Goal: Information Seeking & Learning: Learn about a topic

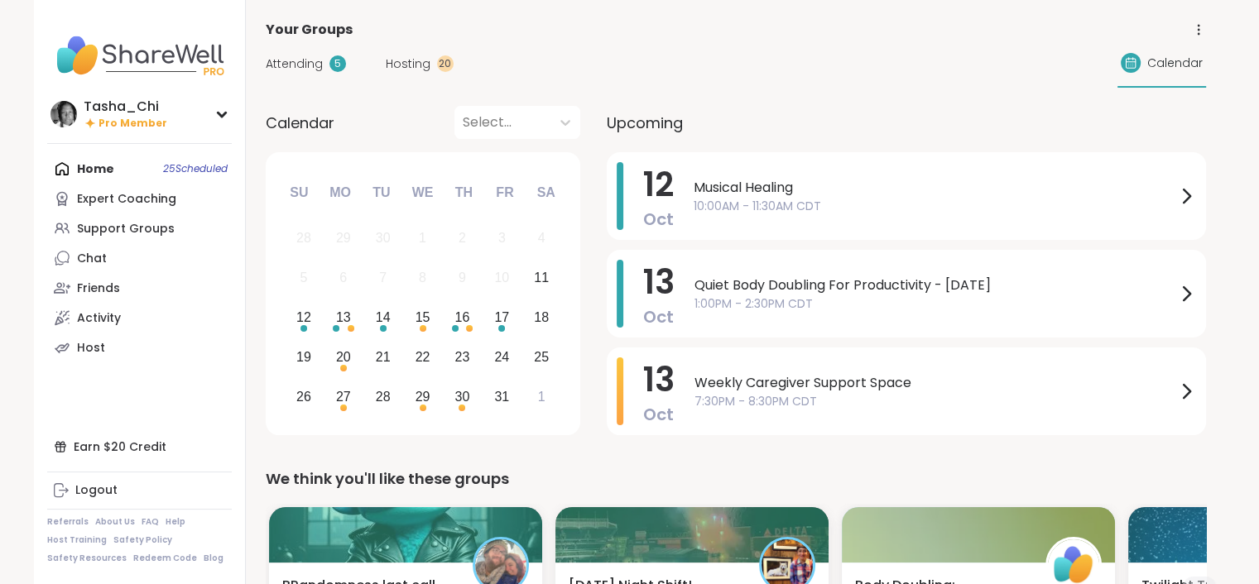
click at [292, 55] on span "Attending" at bounding box center [294, 63] width 57 height 17
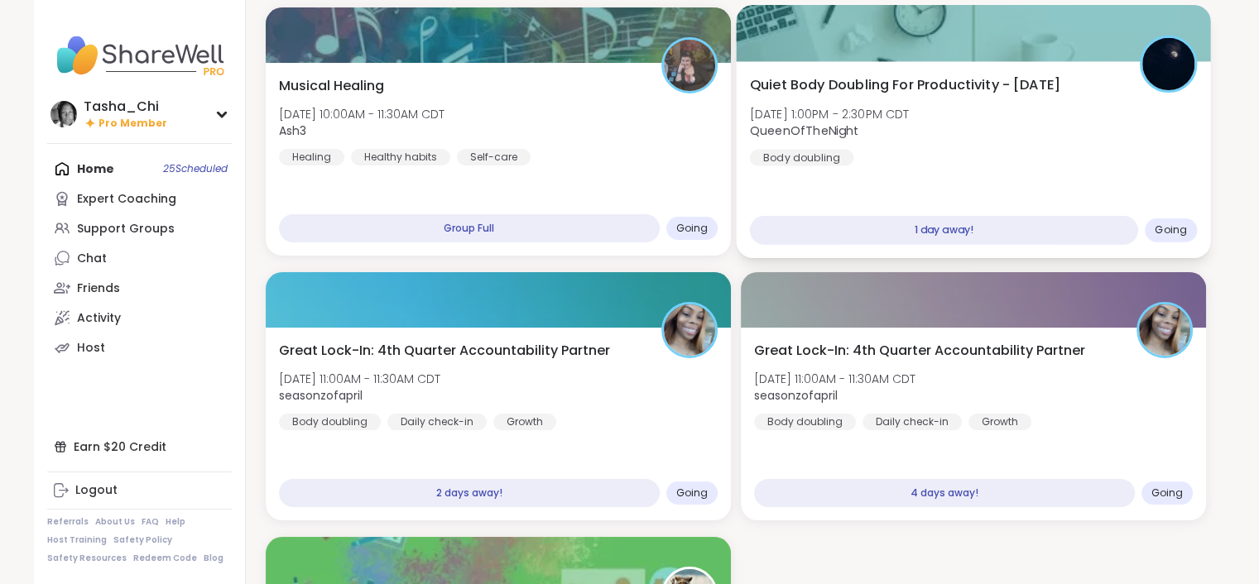
scroll to position [83, 0]
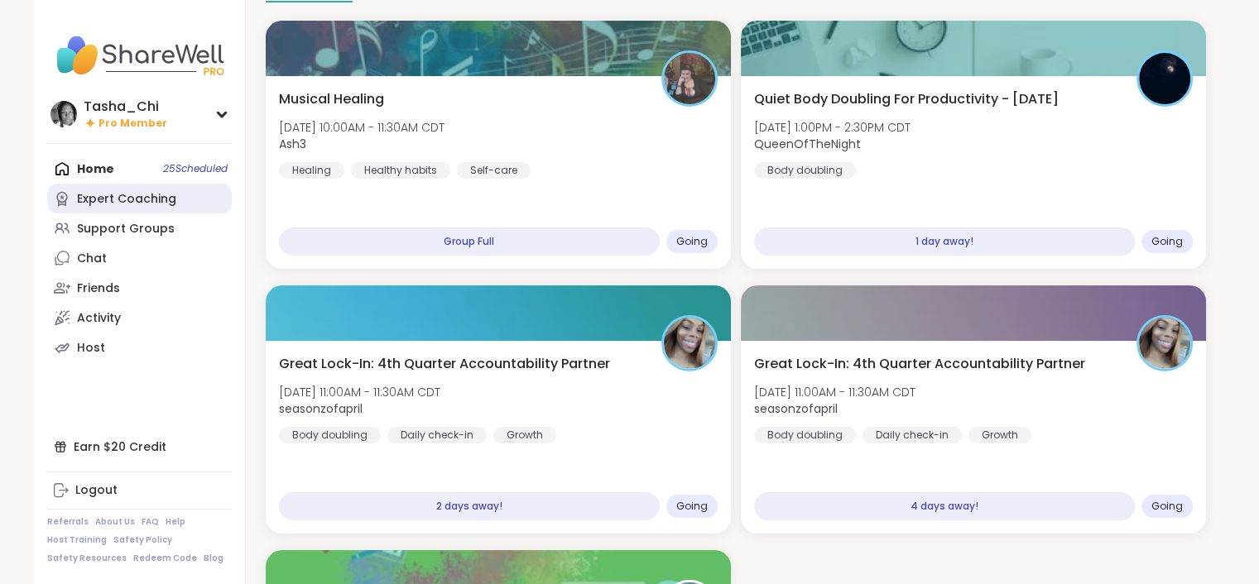
click at [119, 202] on div "Expert Coaching" at bounding box center [126, 199] width 99 height 17
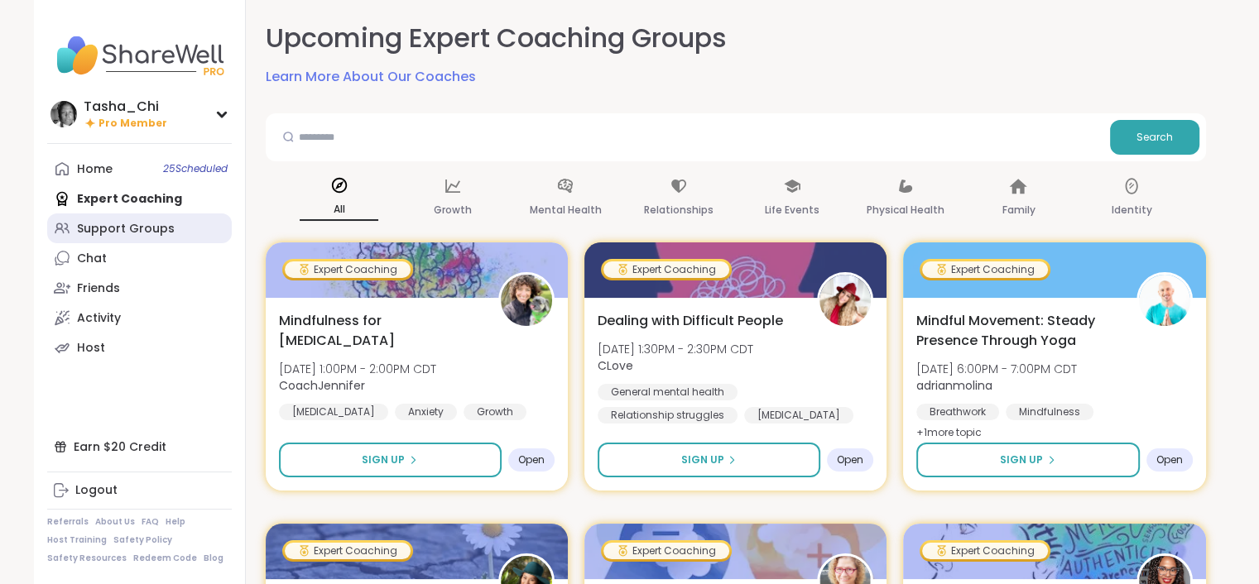
click at [147, 218] on link "Support Groups" at bounding box center [139, 229] width 185 height 30
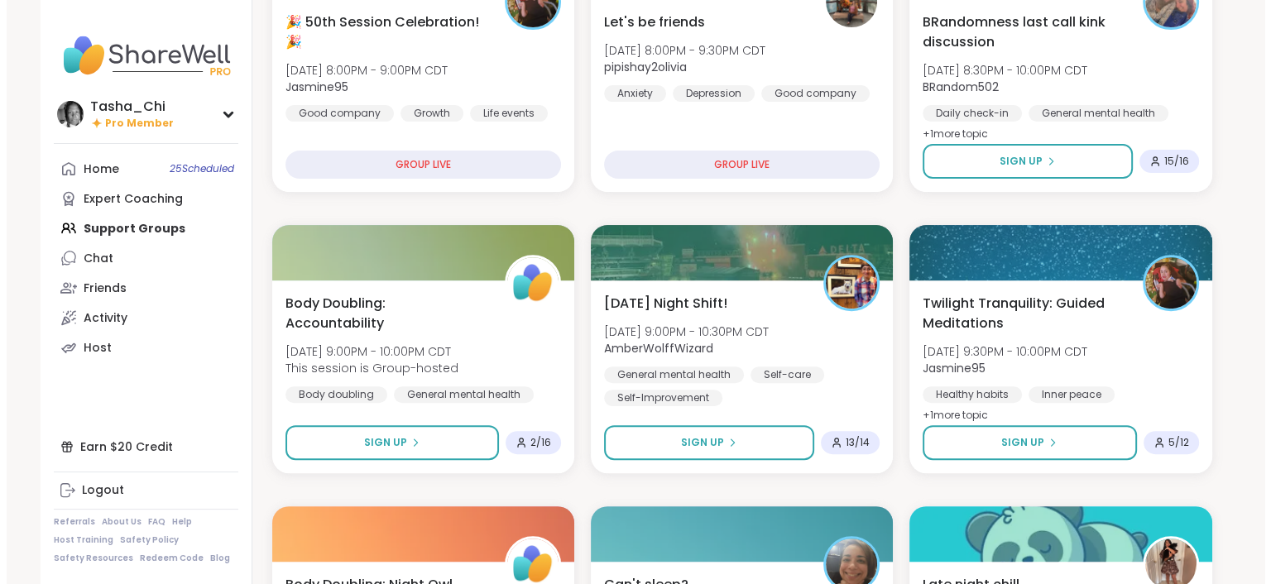
scroll to position [662, 0]
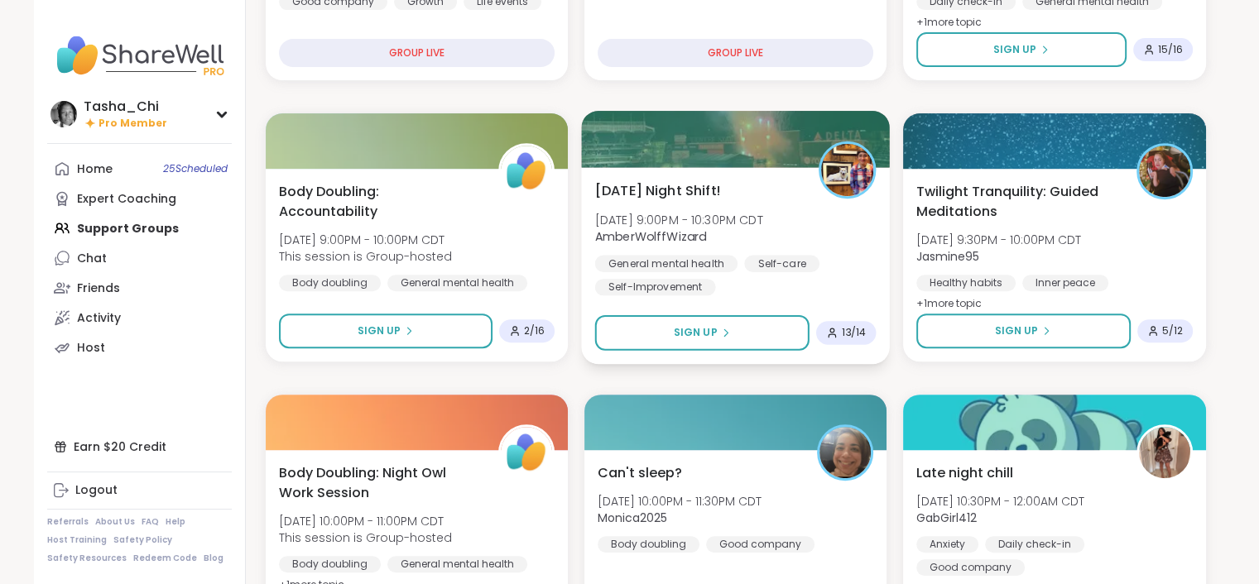
click at [784, 199] on div "Saturday Night Shift! Sat, Oct 11 | 9:00PM - 10:30PM CDT AmberWolffWizard Gener…" at bounding box center [734, 237] width 281 height 115
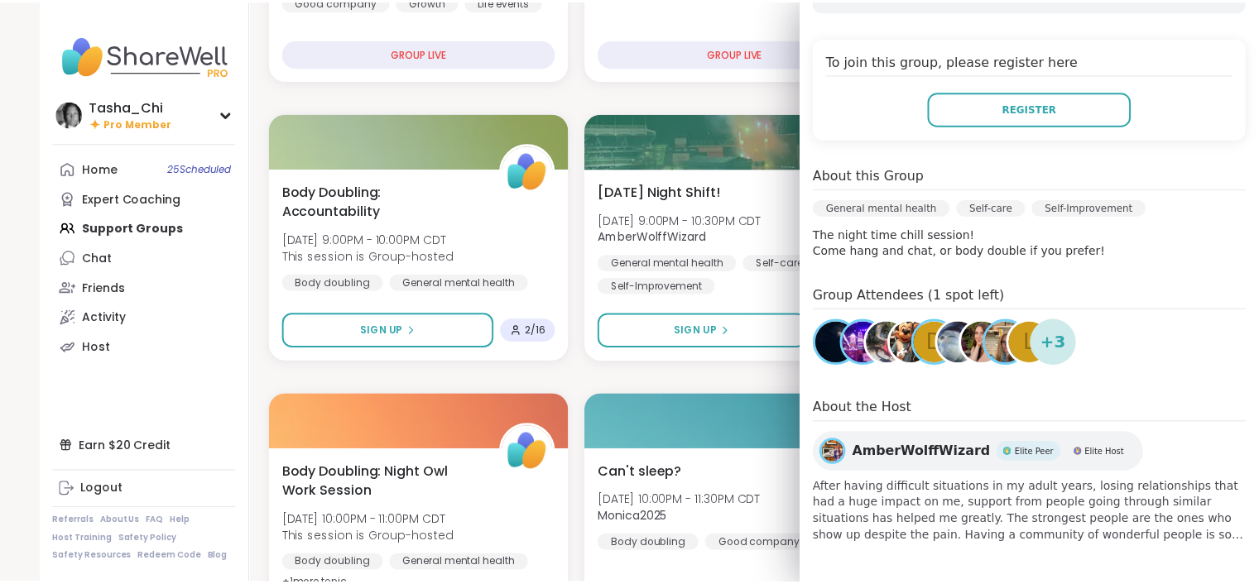
scroll to position [0, 0]
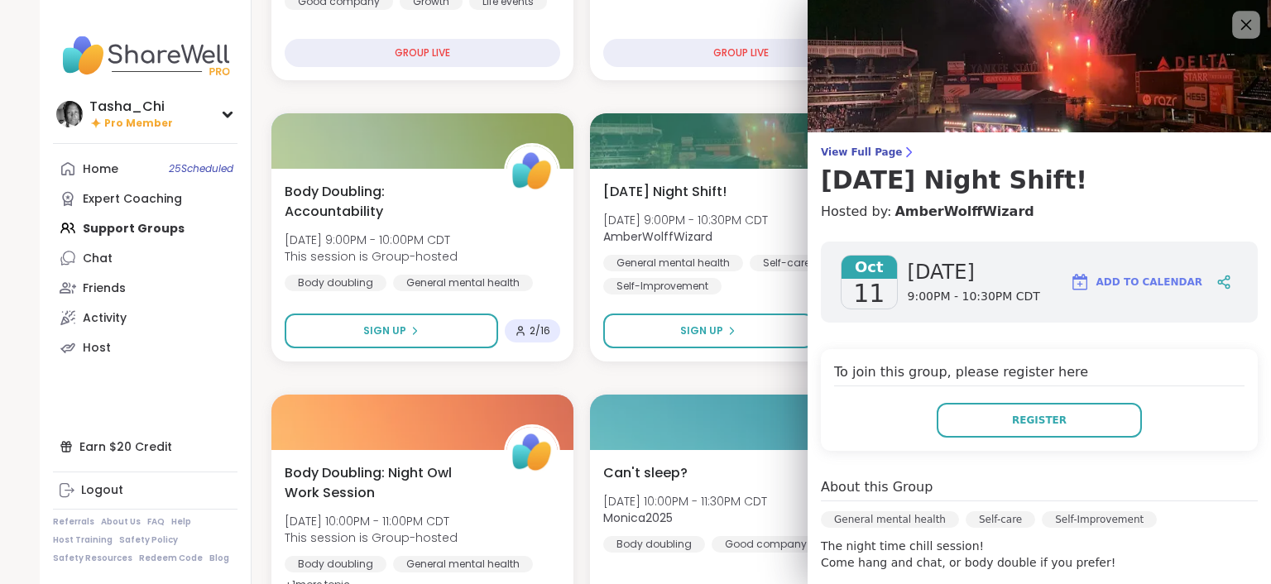
click at [1236, 32] on icon at bounding box center [1246, 24] width 21 height 21
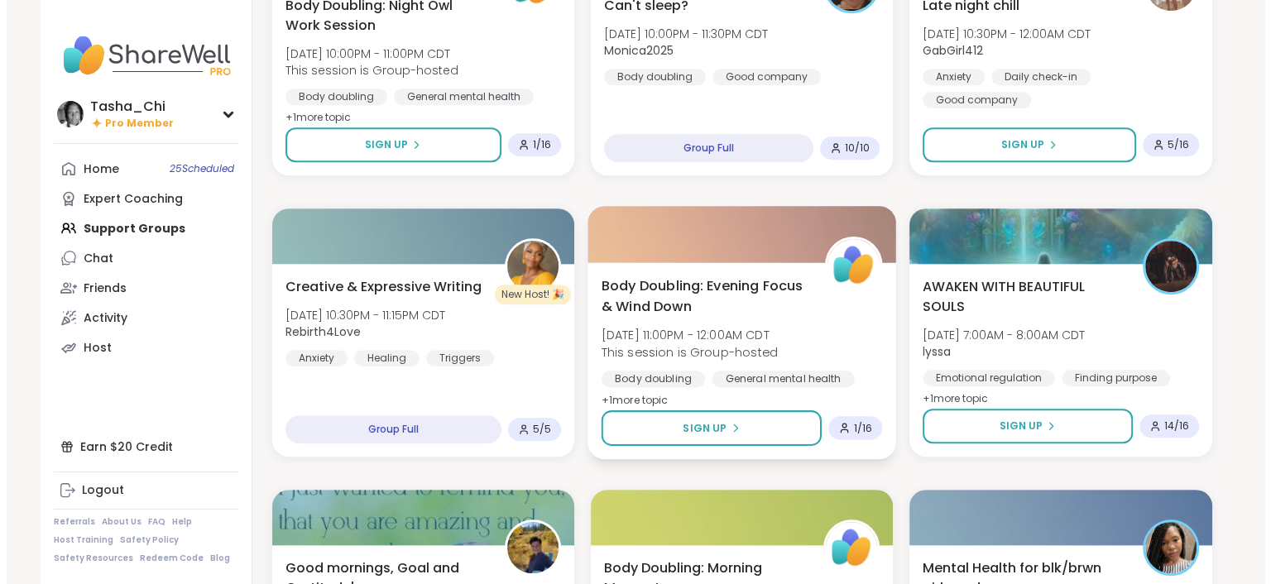
scroll to position [1159, 0]
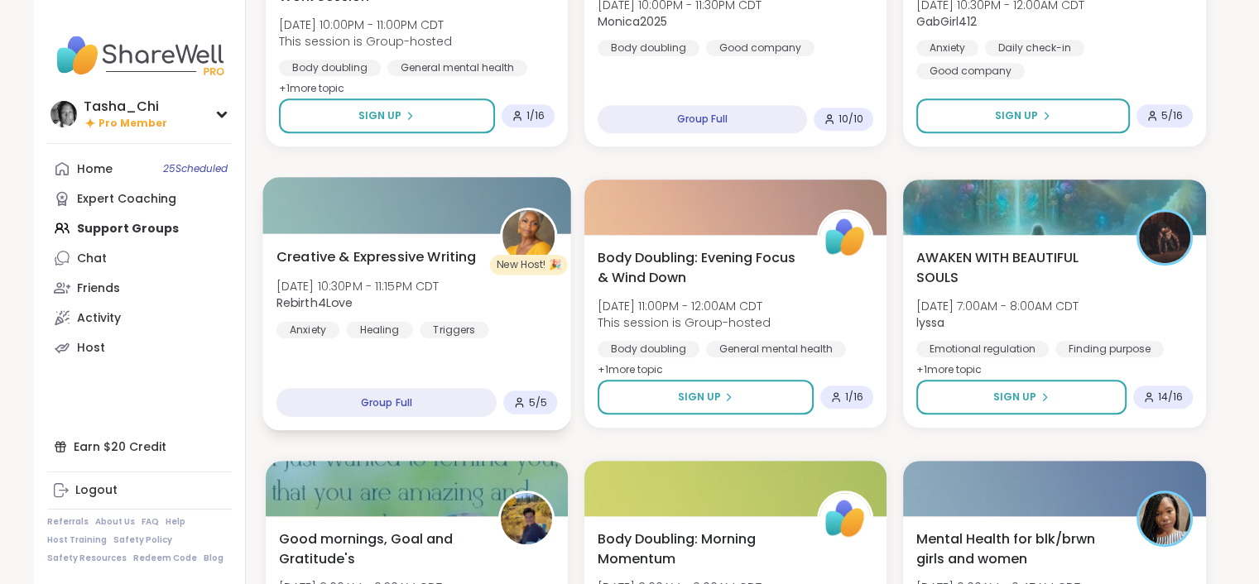
click at [534, 307] on div "Creative & Expressive Writing Sat, Oct 11 | 10:30PM - 11:15PM CDT Rebirth4Love …" at bounding box center [416, 292] width 281 height 91
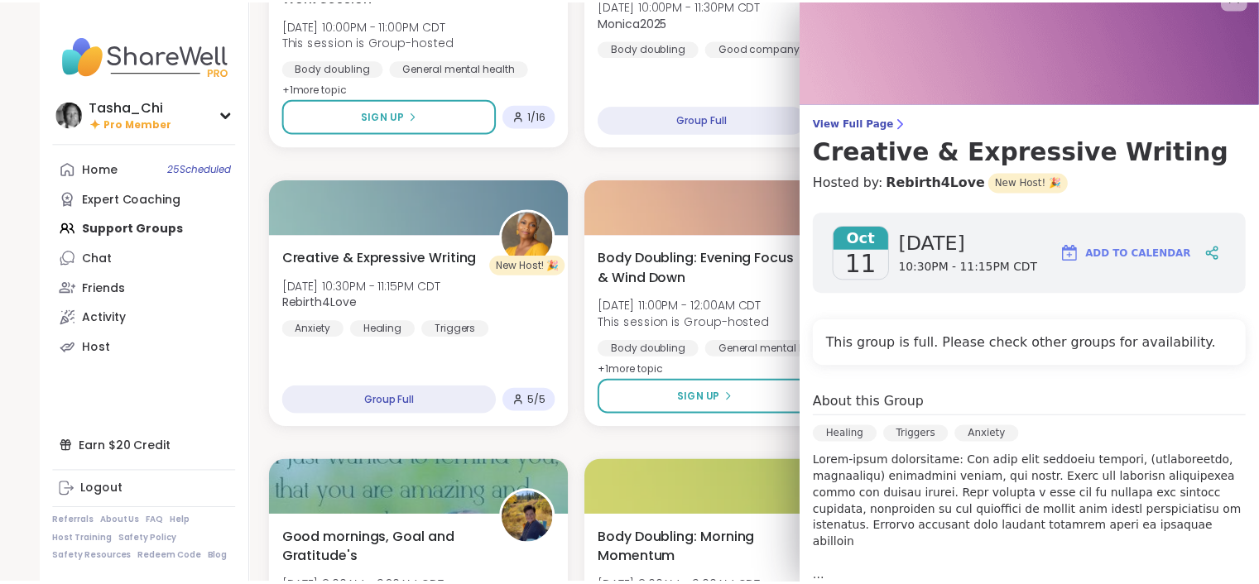
scroll to position [0, 0]
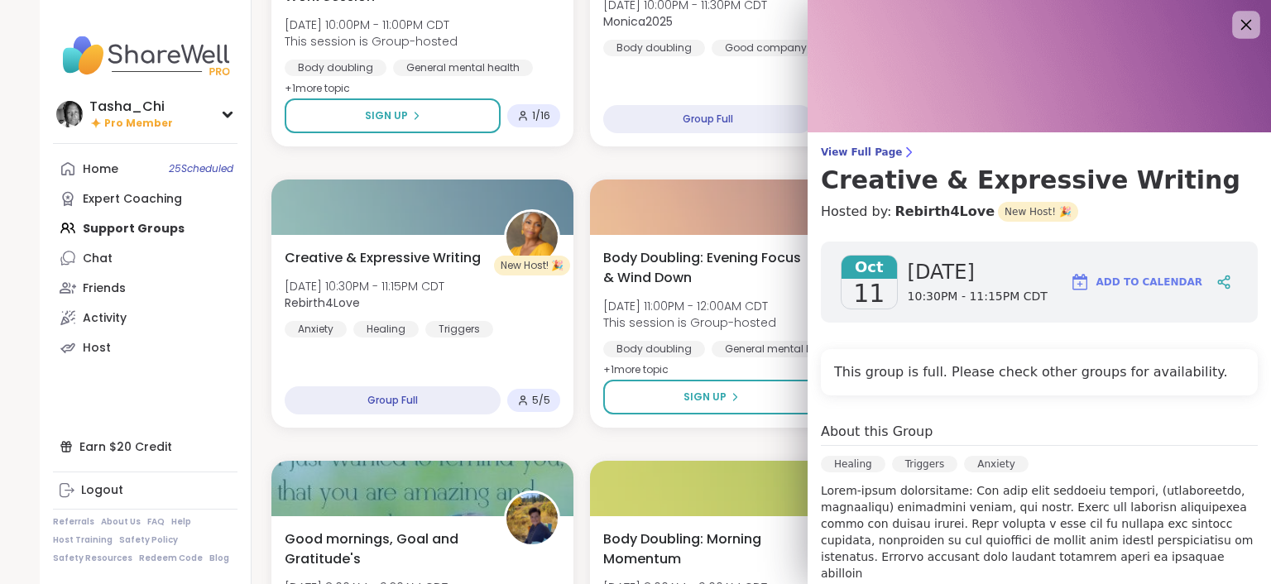
click at [1242, 21] on icon at bounding box center [1247, 25] width 11 height 11
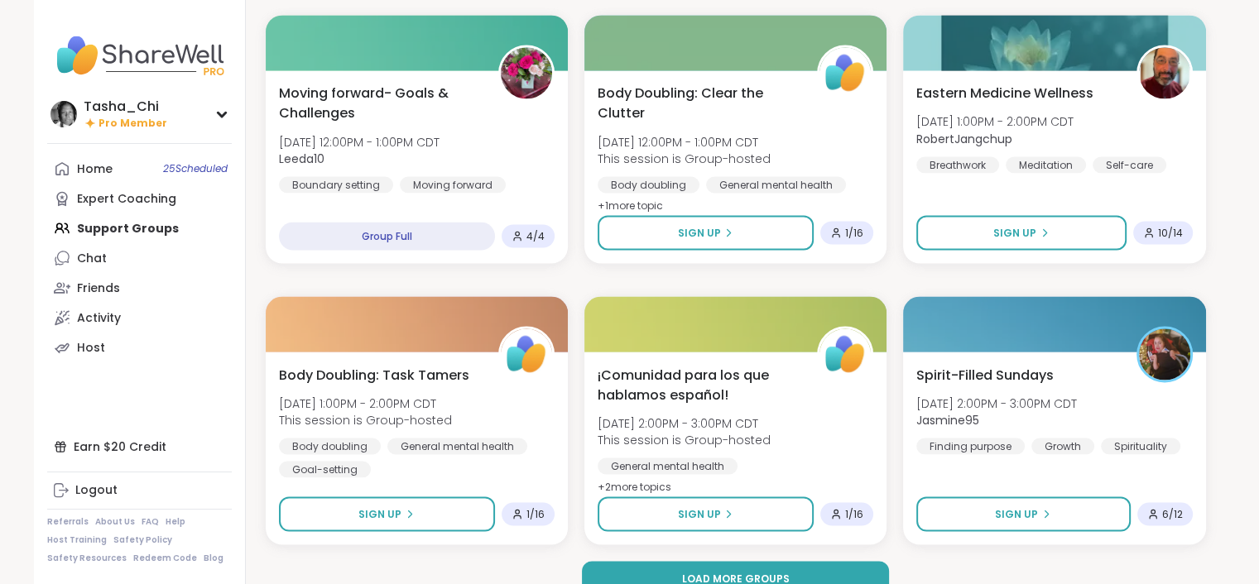
scroll to position [3040, 0]
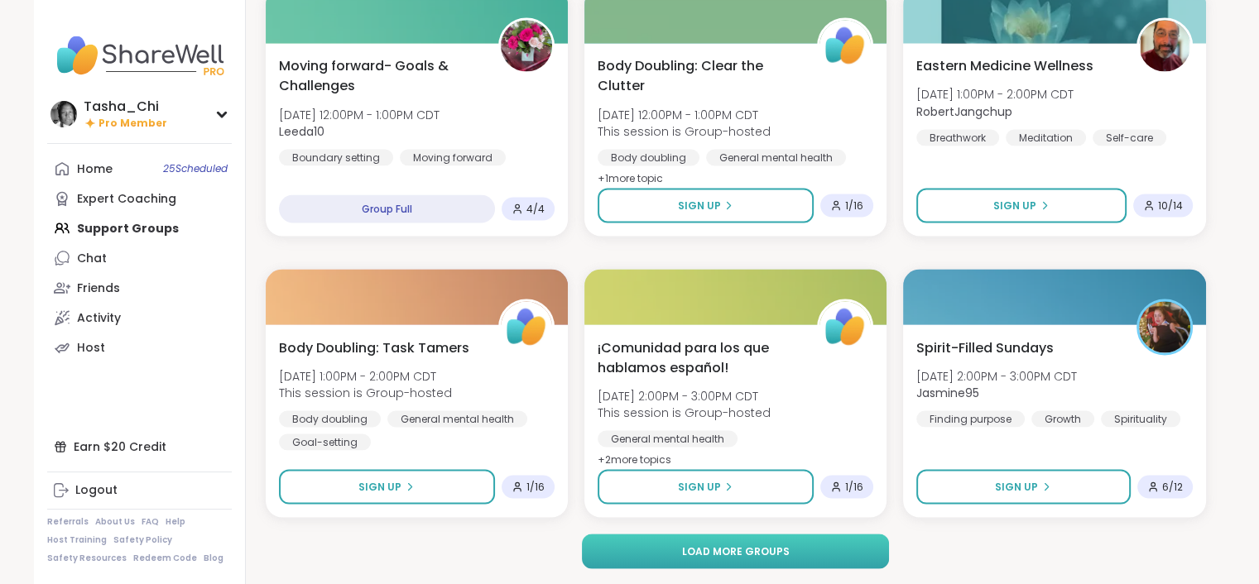
click at [800, 543] on button "Load more groups" at bounding box center [735, 551] width 307 height 35
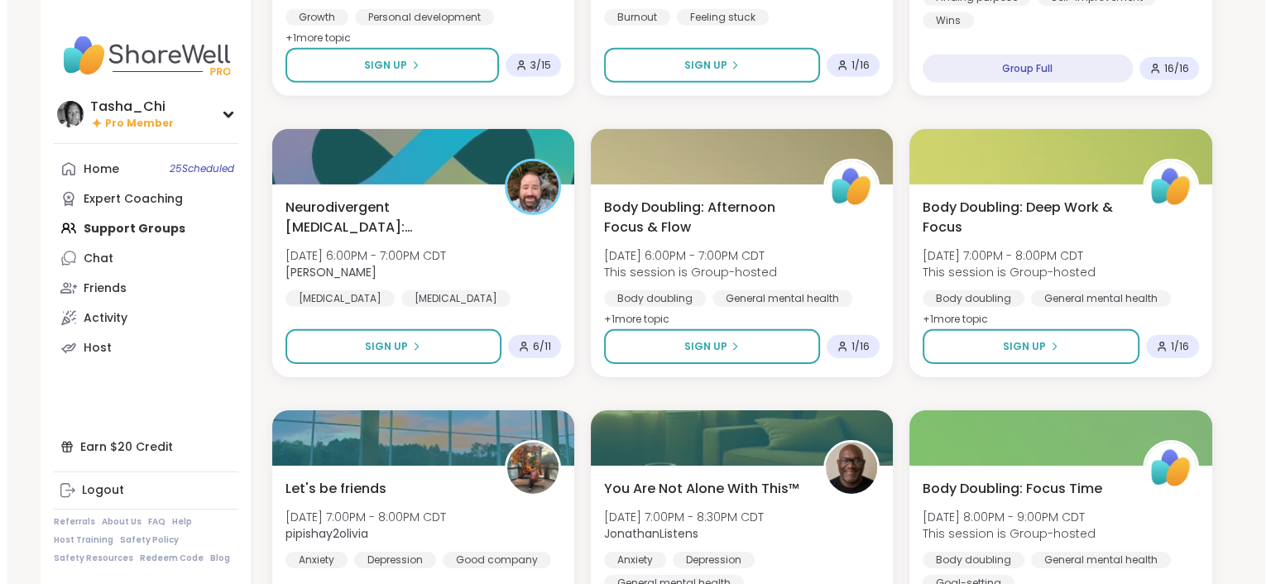
scroll to position [5192, 0]
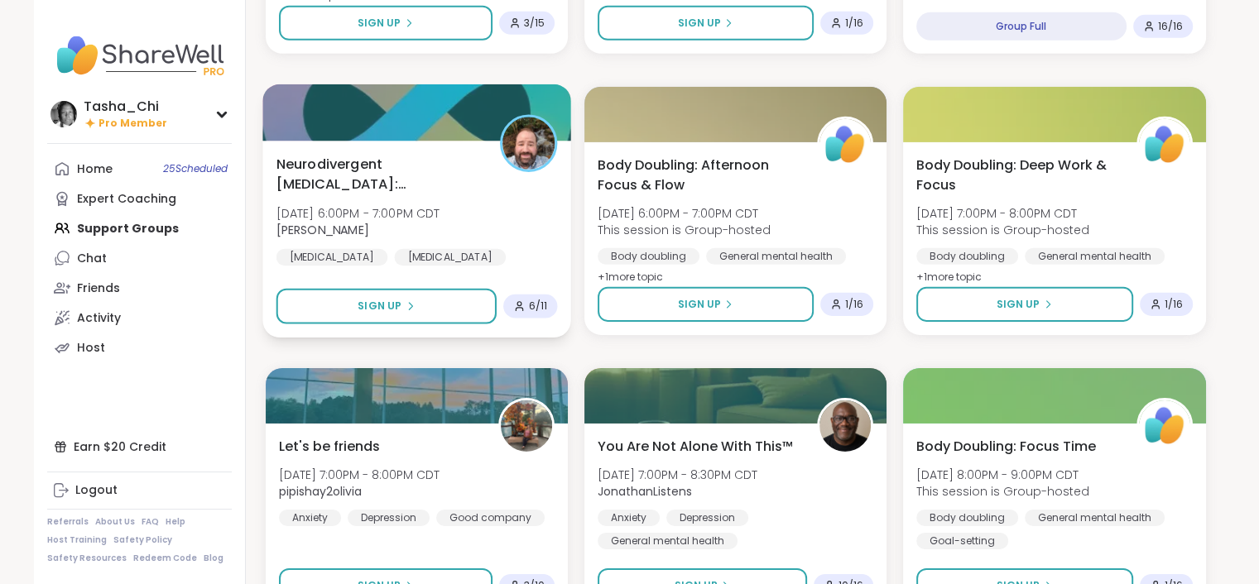
click at [556, 209] on div "Neurodivergent Peer Support: Executive Dysfunction Sun, Oct 12 | 6:00PM - 7:00P…" at bounding box center [416, 221] width 281 height 135
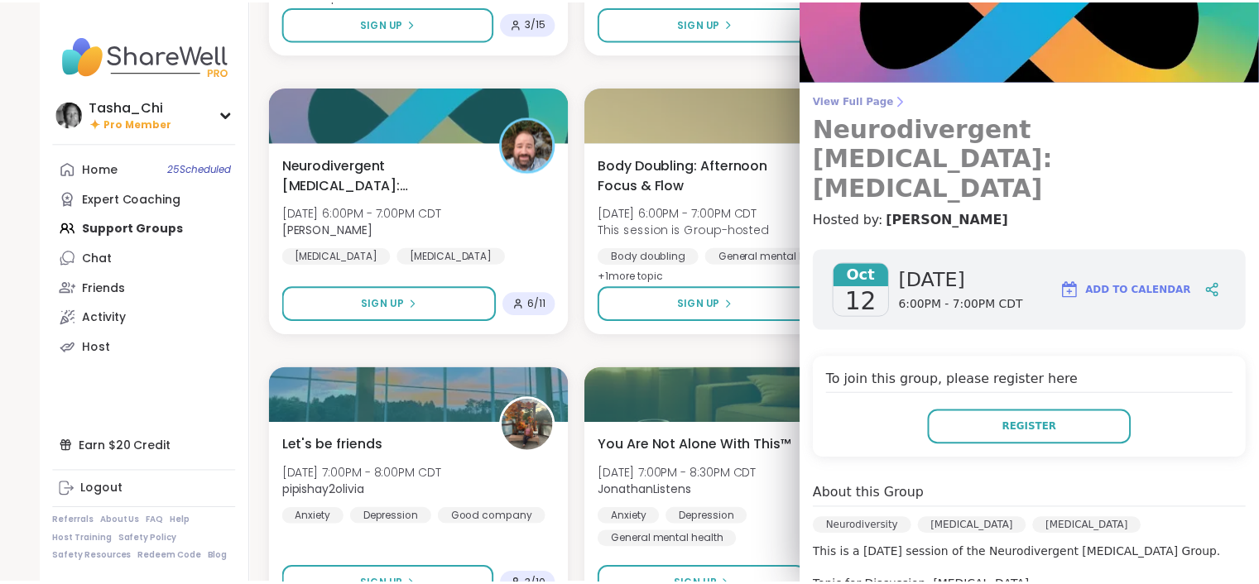
scroll to position [0, 0]
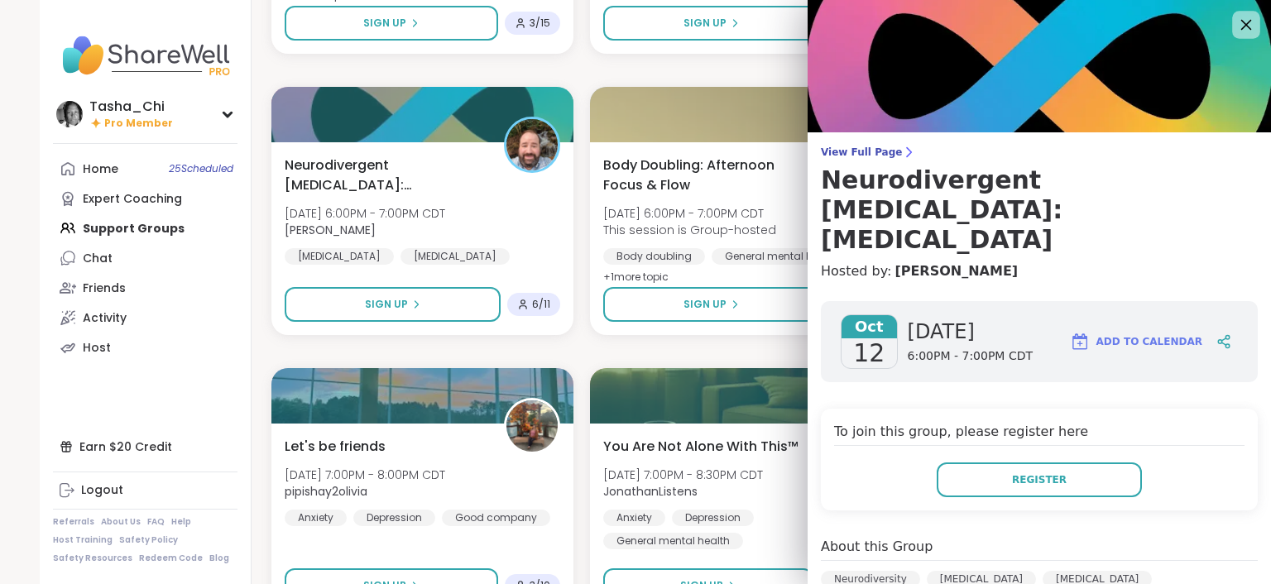
click at [1242, 24] on icon at bounding box center [1247, 25] width 11 height 11
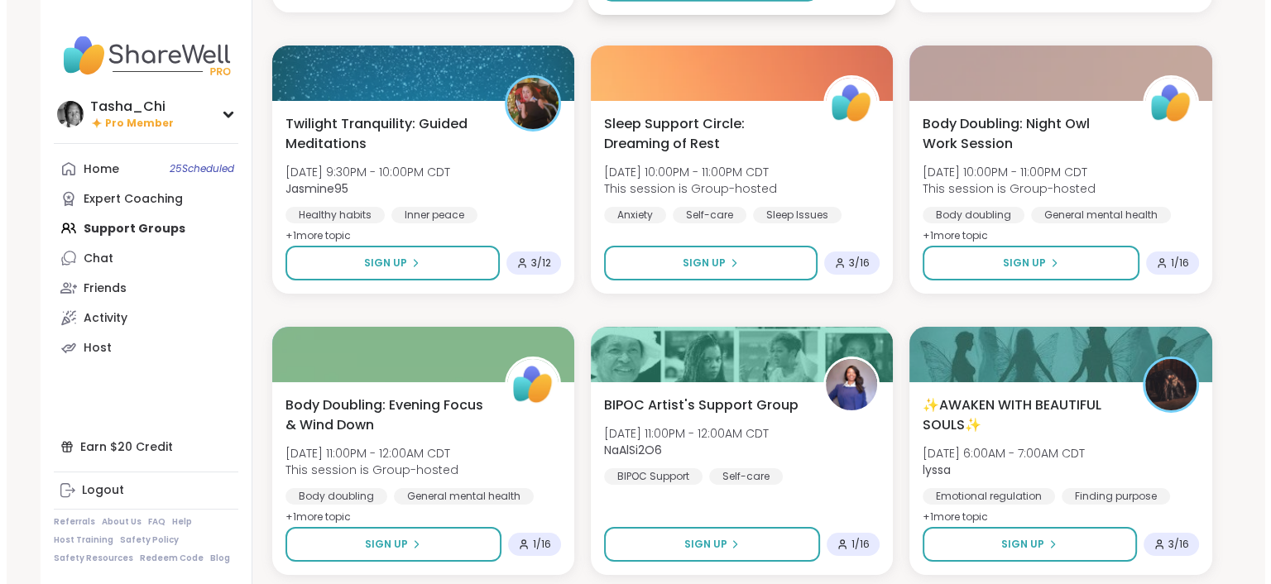
scroll to position [6268, 0]
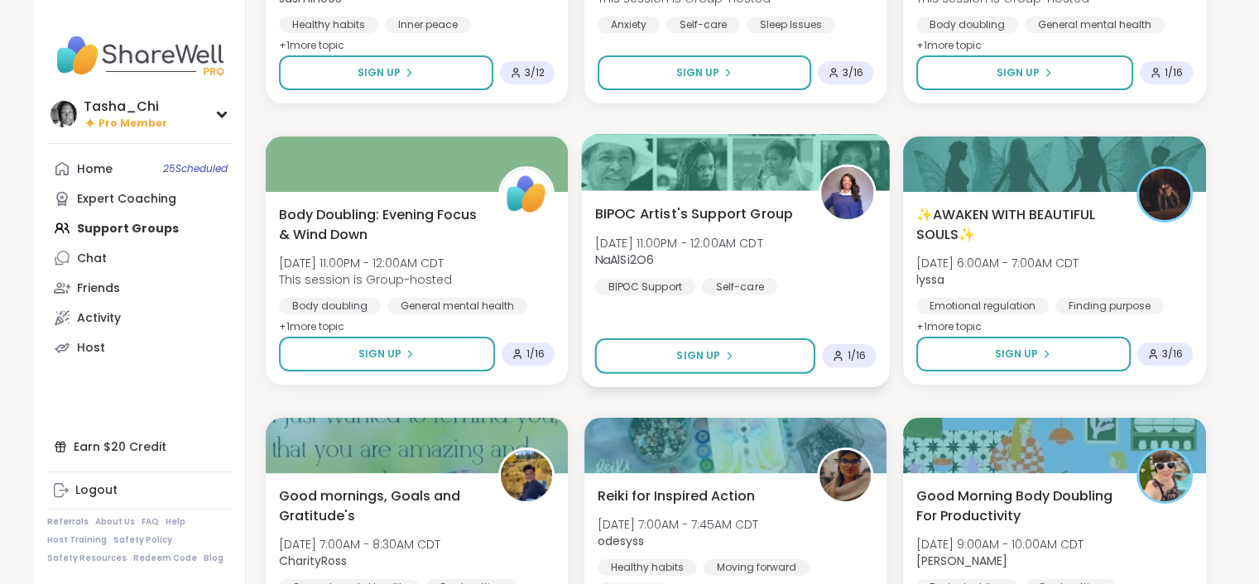
click at [869, 270] on div "BIPOC Artist's Support Group Sun, Oct 12 | 11:00PM - 12:00AM CDT NaAlSi2O6 BIPO…" at bounding box center [734, 249] width 281 height 91
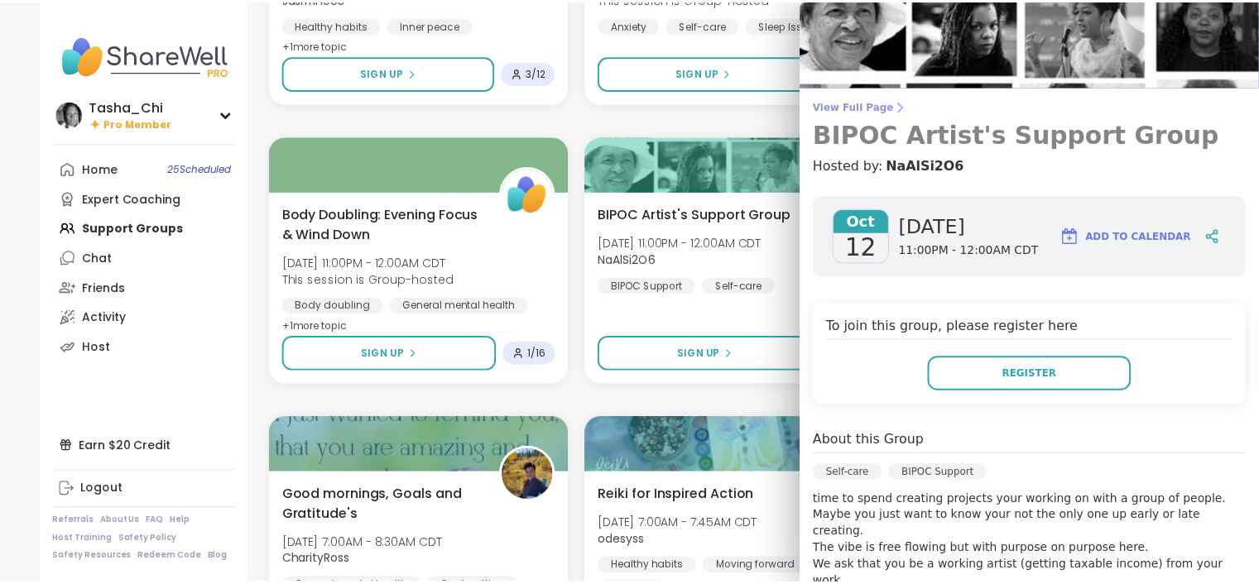
scroll to position [0, 0]
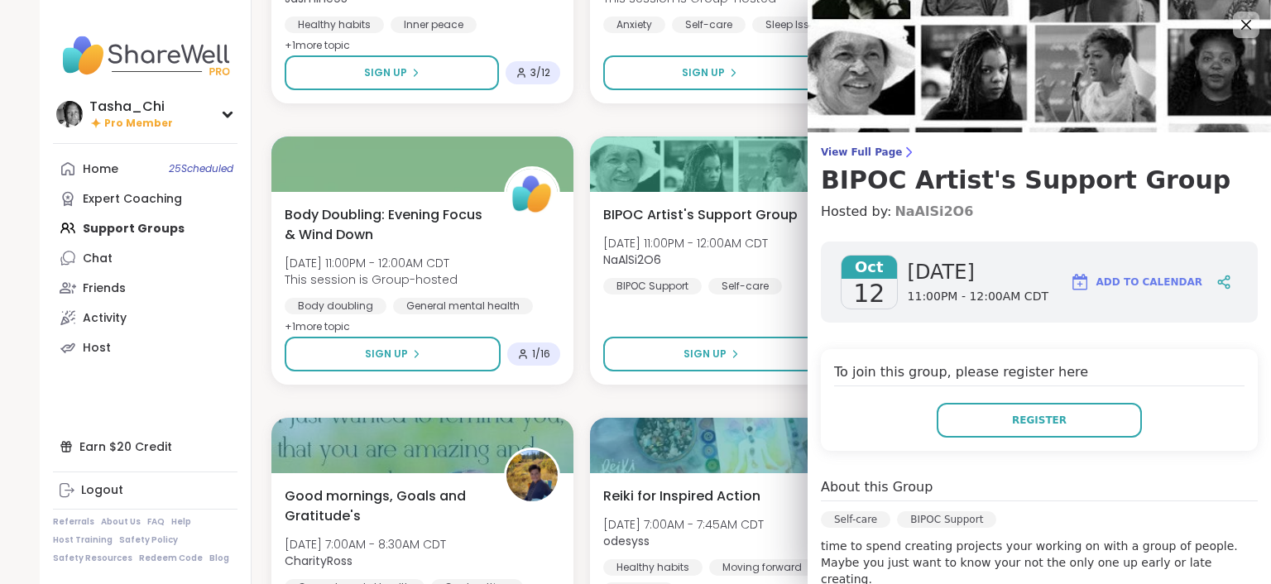
click at [897, 210] on link "NaAlSi2O6" at bounding box center [934, 212] width 79 height 20
click at [1233, 22] on div at bounding box center [1247, 25] width 28 height 28
click at [1236, 30] on icon at bounding box center [1246, 24] width 21 height 21
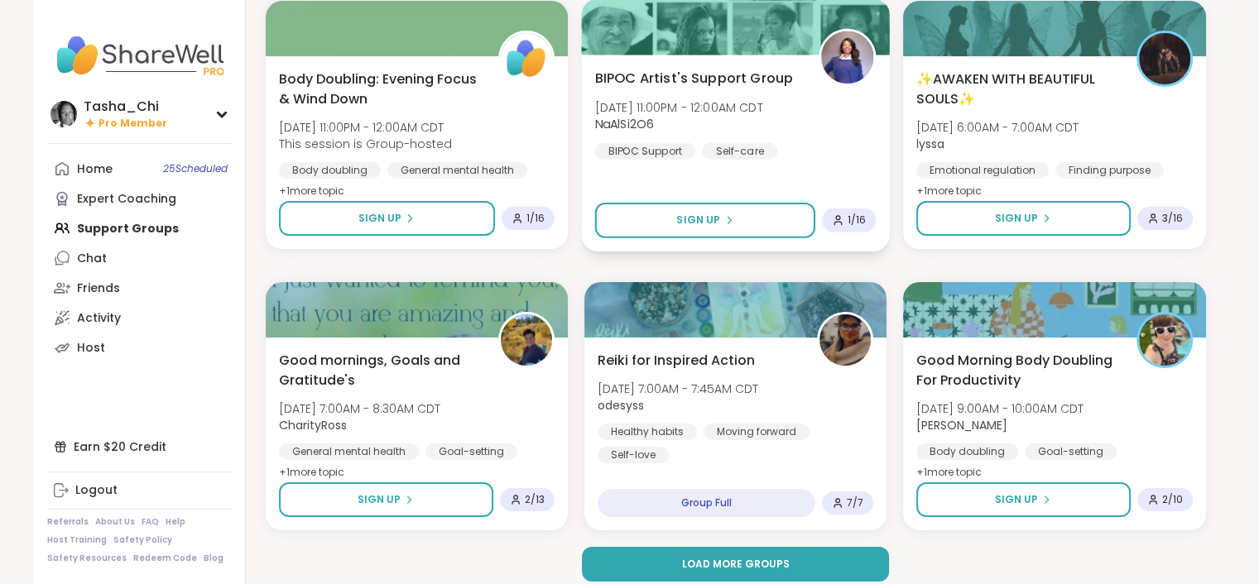
scroll to position [6417, 0]
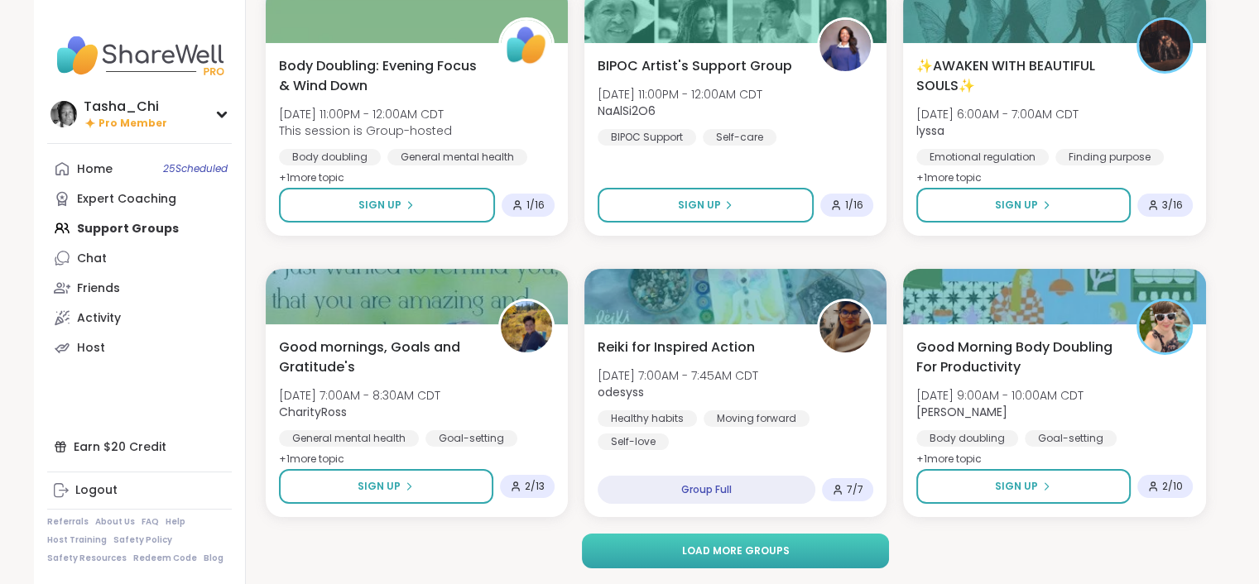
click at [776, 553] on span "Load more groups" at bounding box center [735, 551] width 108 height 15
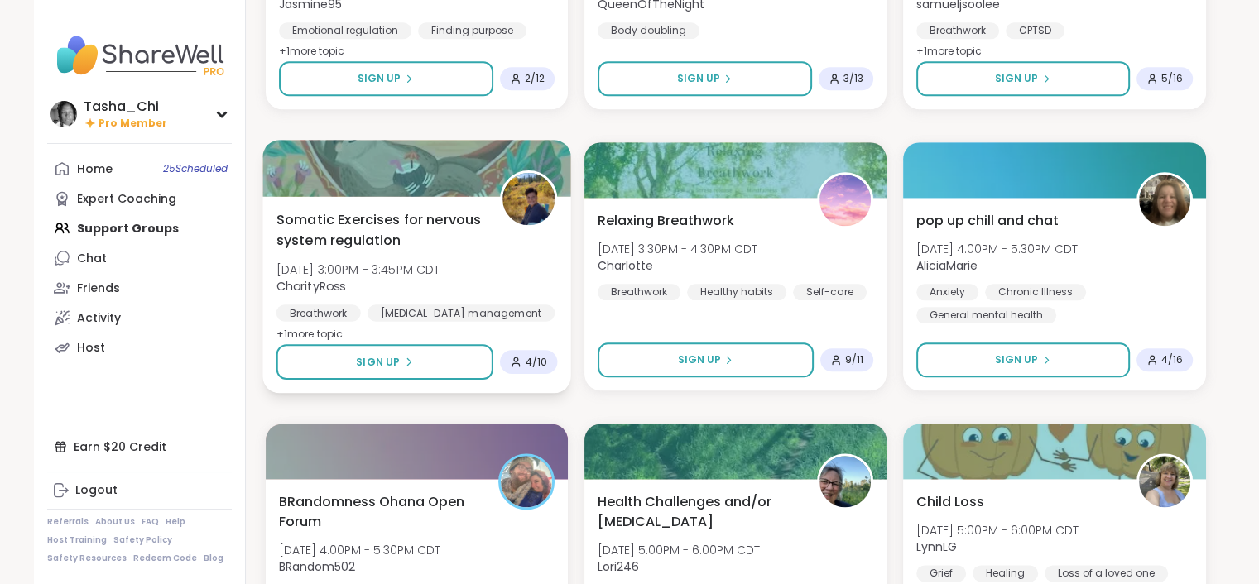
scroll to position [8321, 0]
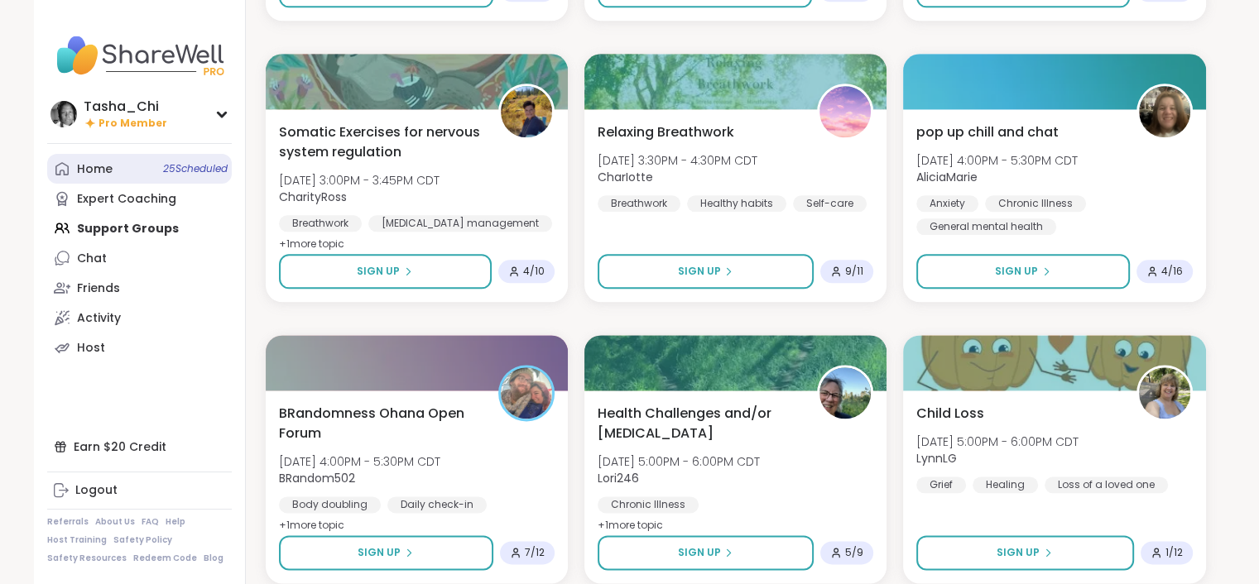
click at [146, 176] on link "Home 25 Scheduled" at bounding box center [139, 169] width 185 height 30
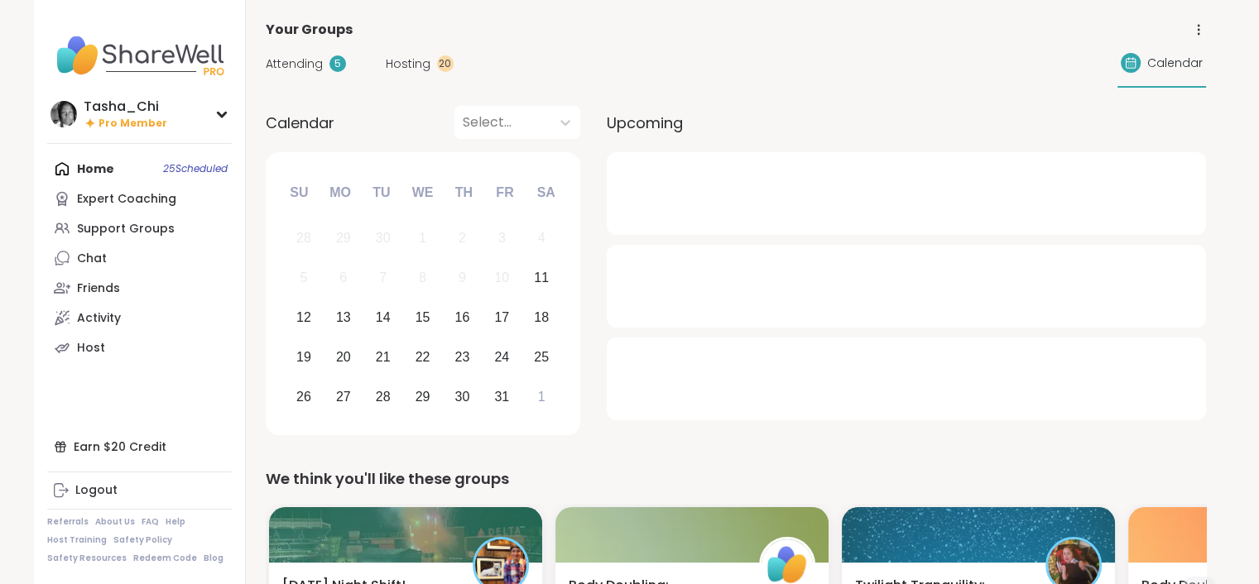
click at [430, 66] on div "Hosting 20" at bounding box center [420, 63] width 68 height 17
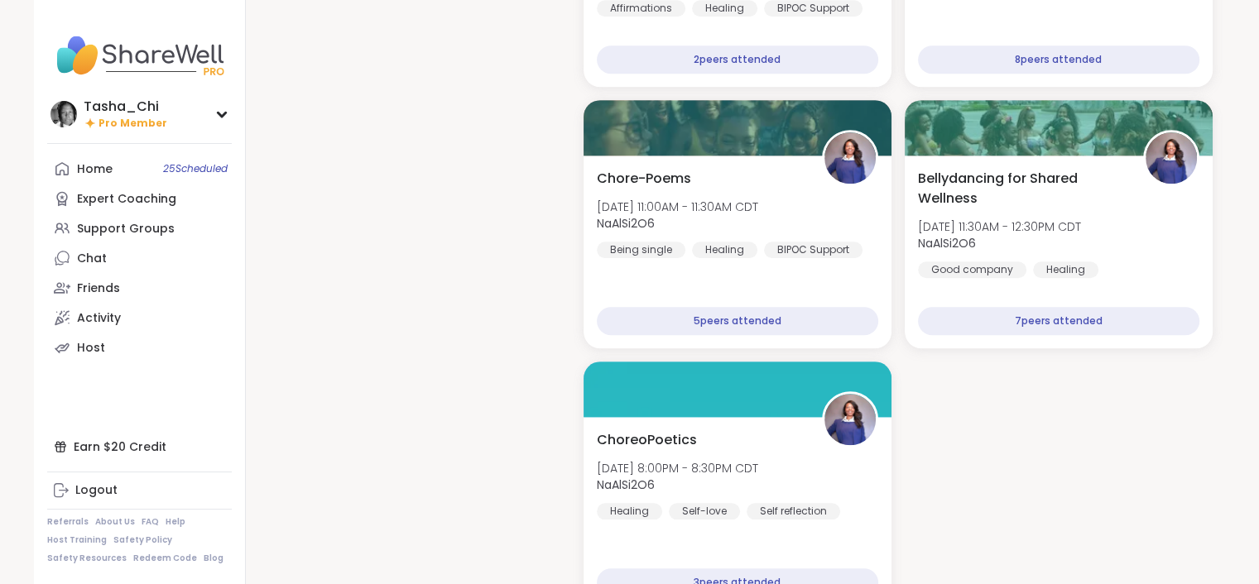
scroll to position [1531, 0]
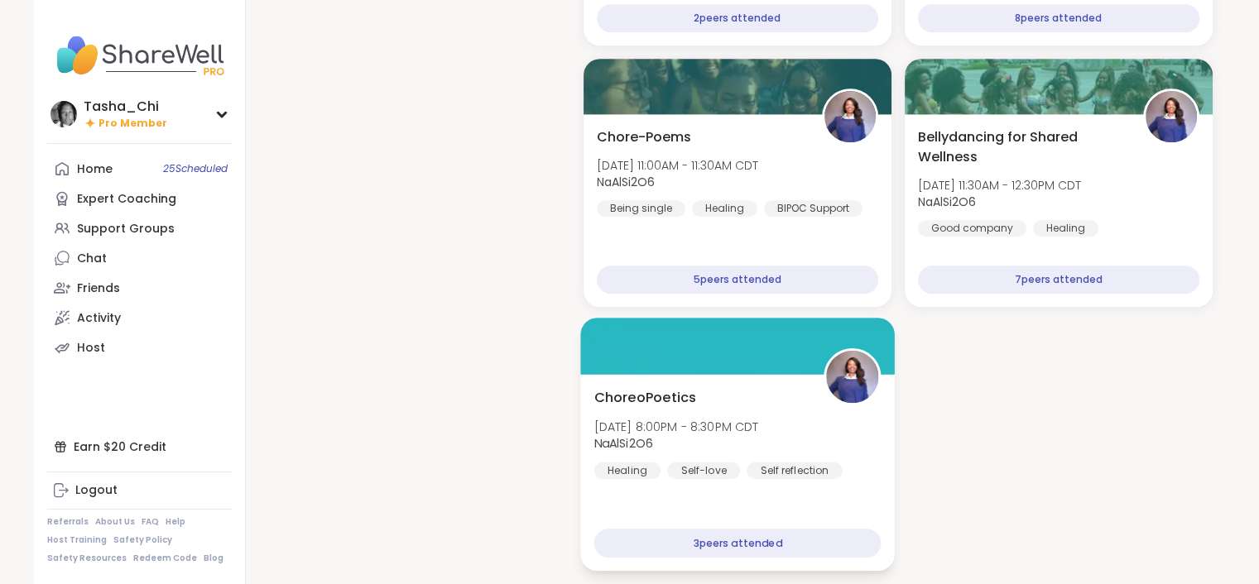
click at [758, 432] on span "[DATE] 8:00PM - 8:30PM CDT" at bounding box center [676, 426] width 165 height 17
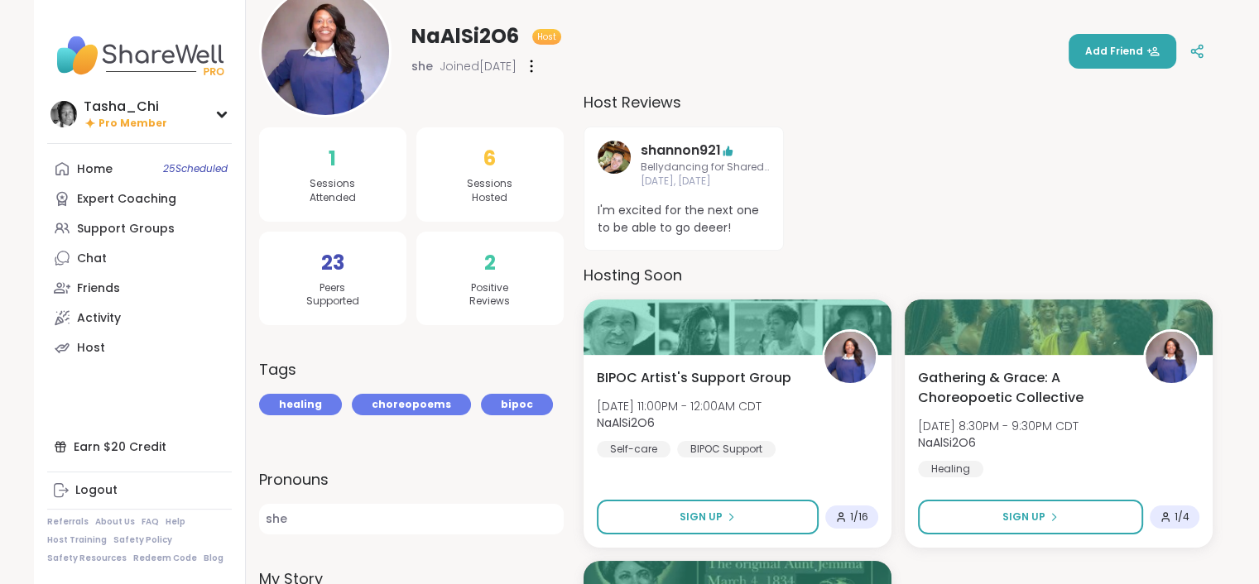
scroll to position [207, 0]
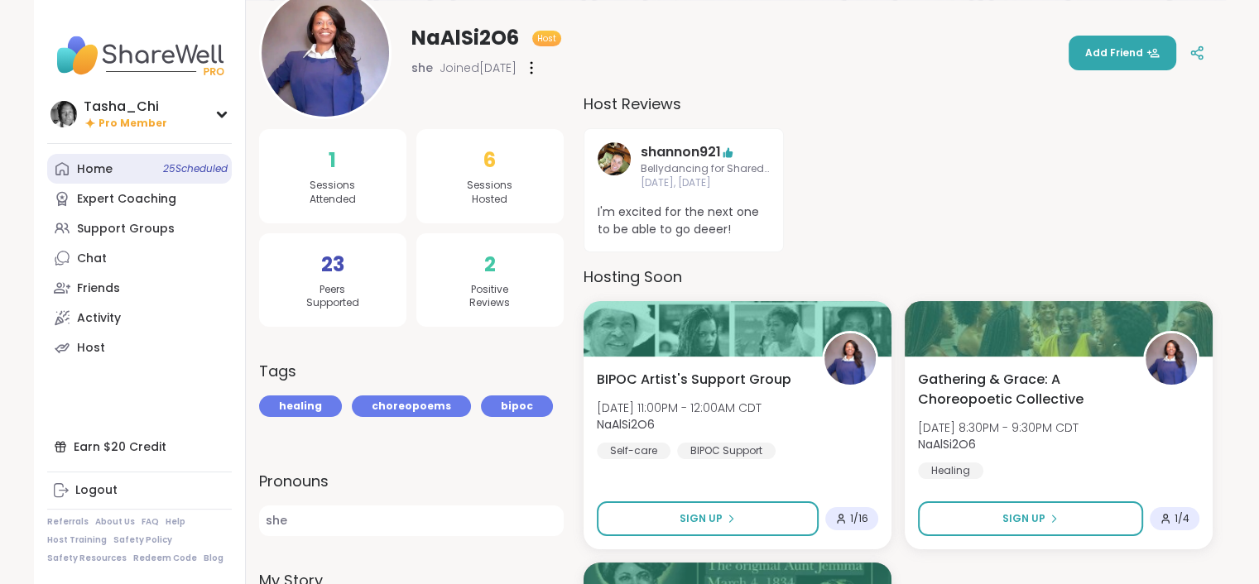
click at [90, 175] on div "Home 25 Scheduled" at bounding box center [95, 169] width 36 height 17
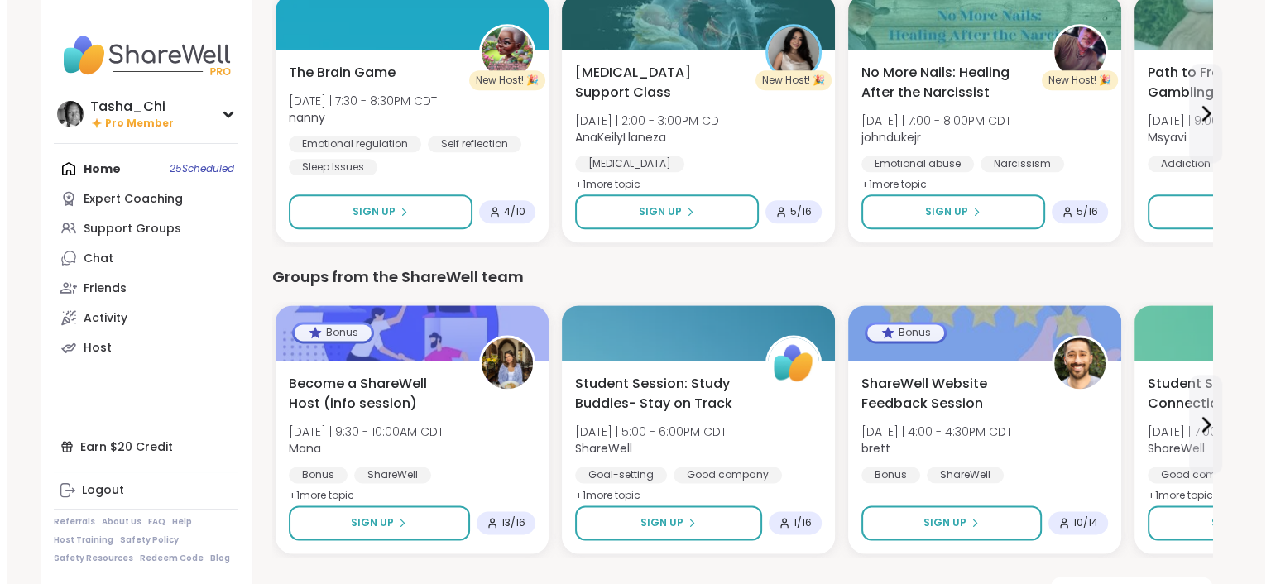
scroll to position [2113, 0]
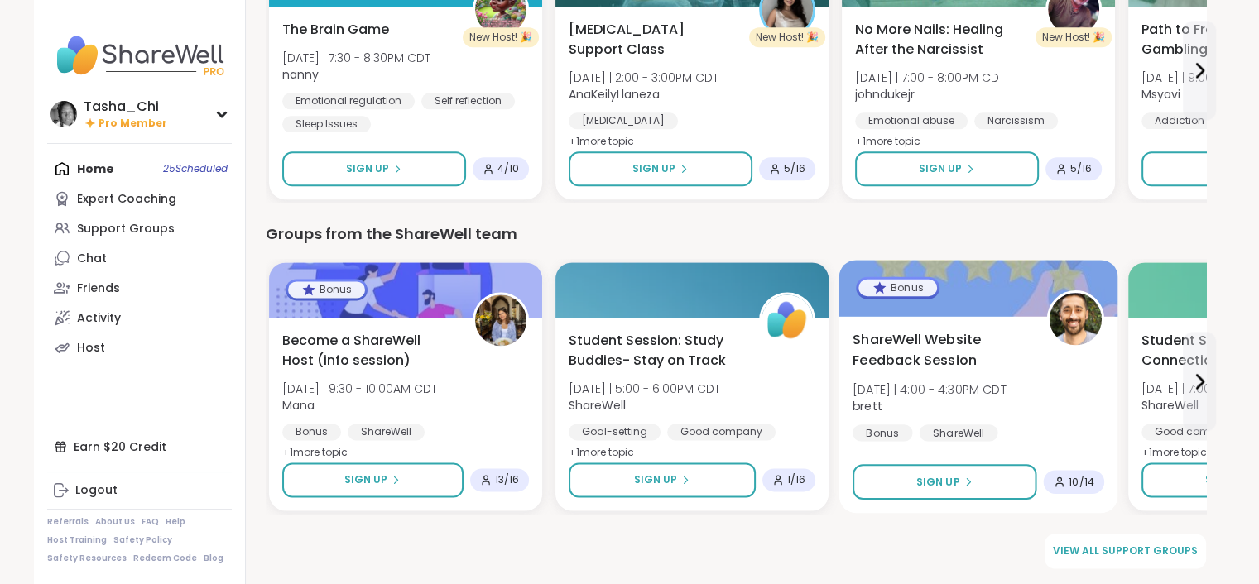
click at [1038, 406] on div "ShareWell Website Feedback Session [DATE] | 4:00 - 4:30PM CDT [PERSON_NAME] Bon…" at bounding box center [979, 386] width 252 height 112
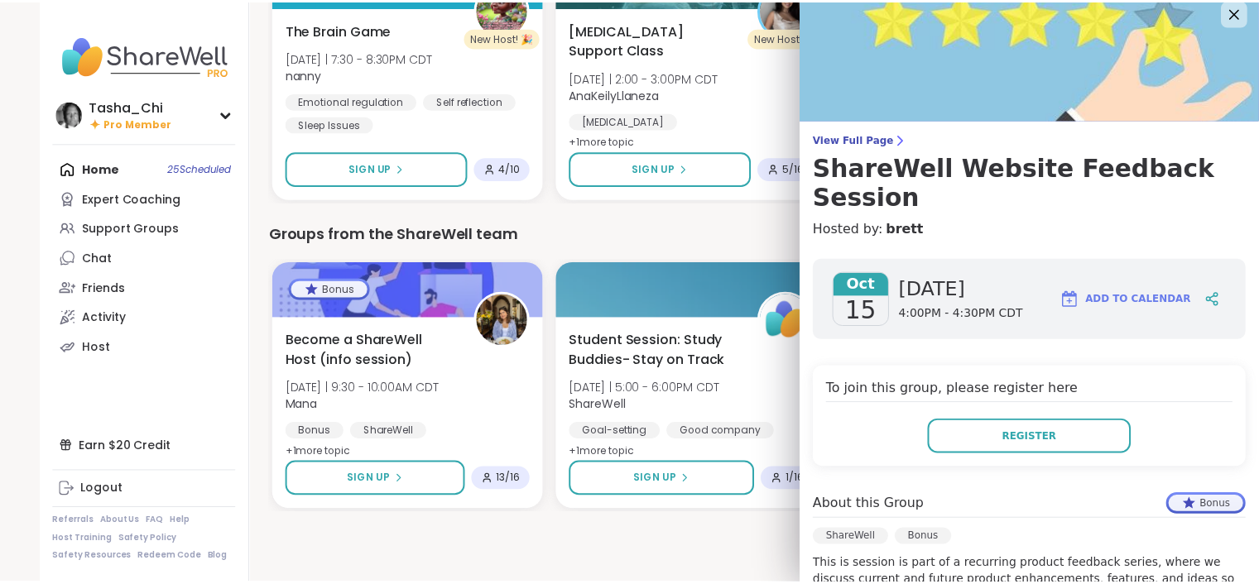
scroll to position [0, 0]
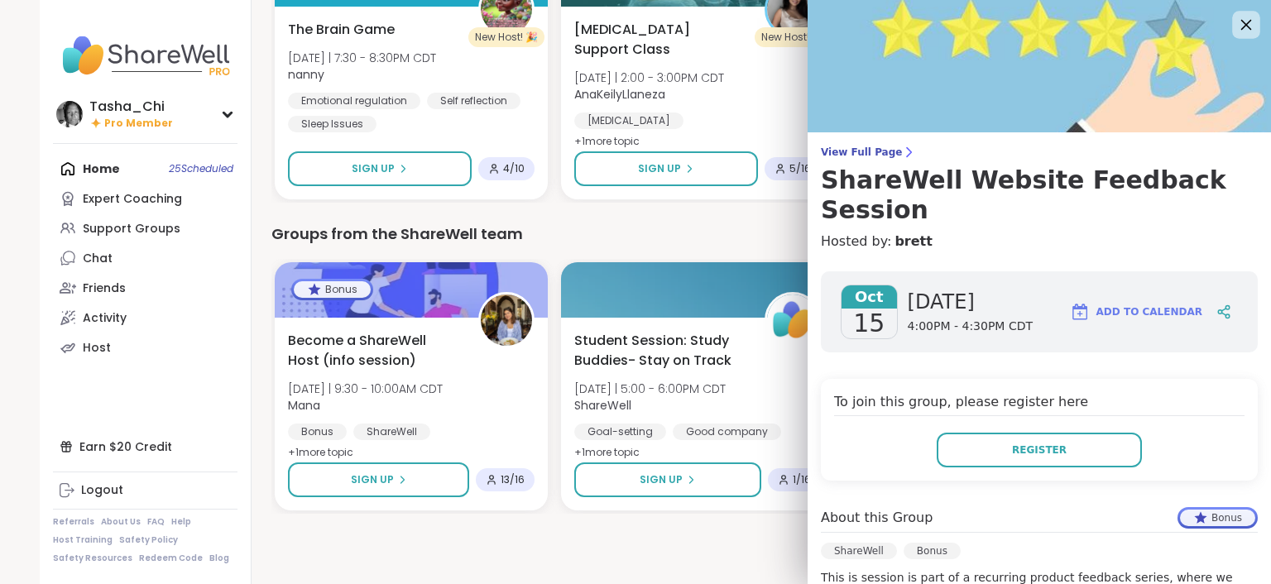
click at [1236, 33] on icon at bounding box center [1246, 24] width 21 height 21
